Goal: Navigation & Orientation: Find specific page/section

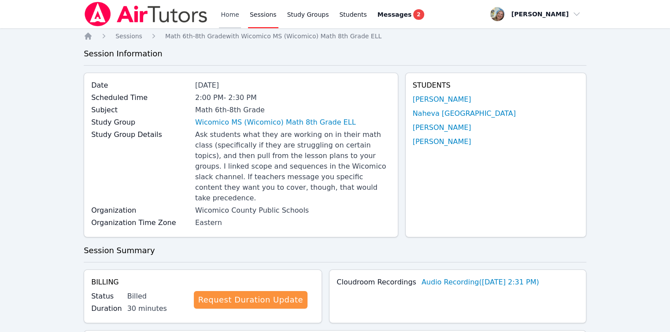
click at [231, 21] on link "Home" at bounding box center [230, 14] width 22 height 28
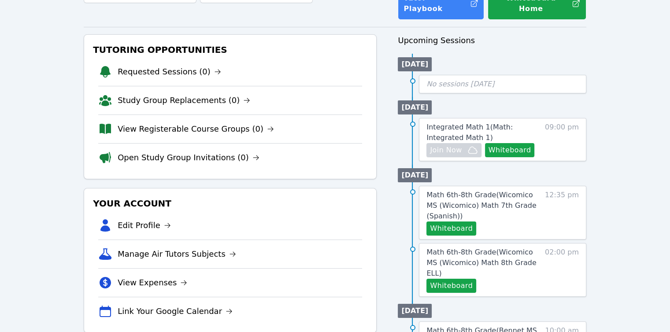
scroll to position [88, 0]
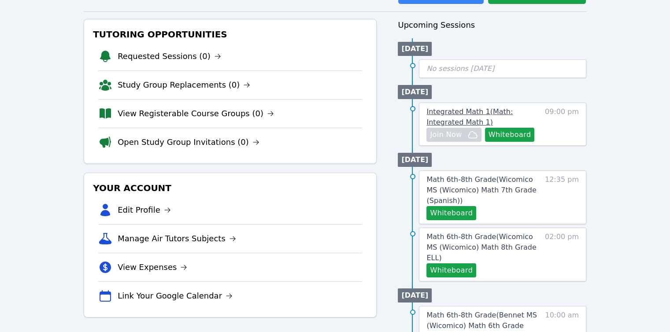
click at [435, 112] on span "Integrated Math 1 ( Math: Integrated Math 1 )" at bounding box center [470, 117] width 86 height 19
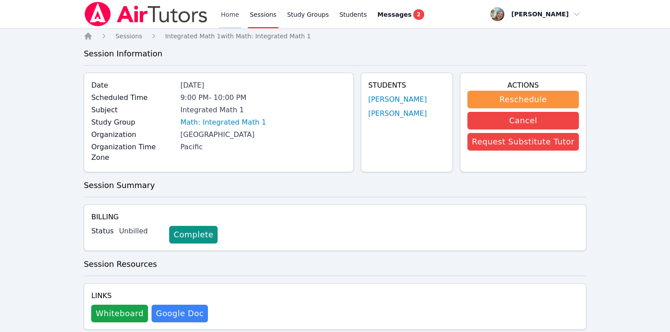
click at [229, 19] on link "Home" at bounding box center [230, 14] width 22 height 28
